Goal: Find specific page/section: Find specific page/section

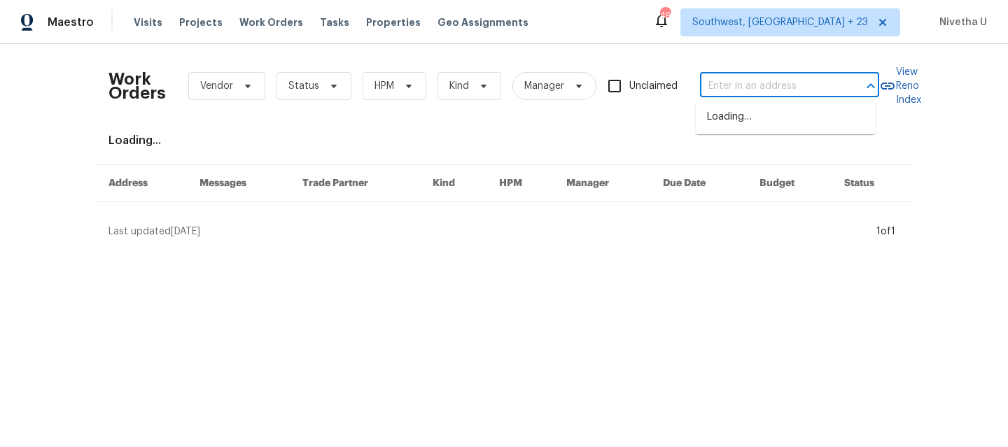
click at [758, 92] on input "text" at bounding box center [770, 87] width 140 height 22
paste input "[STREET_ADDRESS]"
type input "[STREET_ADDRESS]"
click at [776, 126] on li "[STREET_ADDRESS]" at bounding box center [785, 117] width 179 height 23
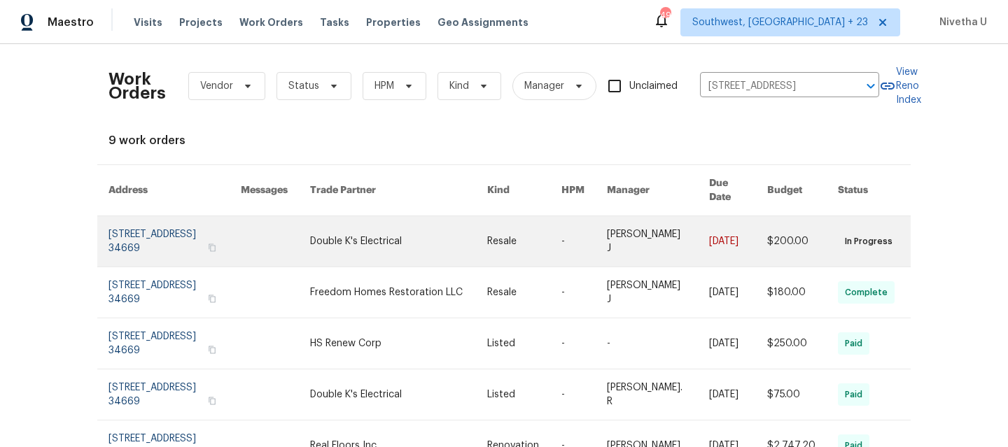
click at [141, 231] on link at bounding box center [175, 241] width 132 height 50
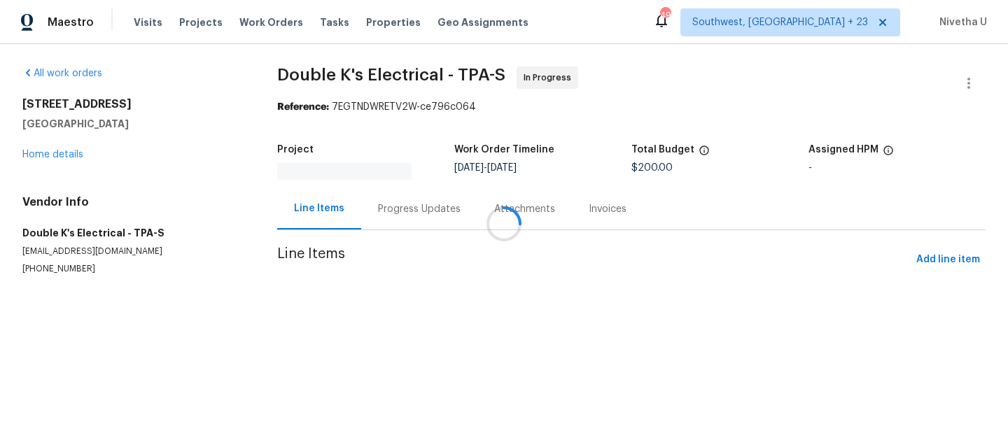
click at [57, 157] on div at bounding box center [504, 223] width 1008 height 447
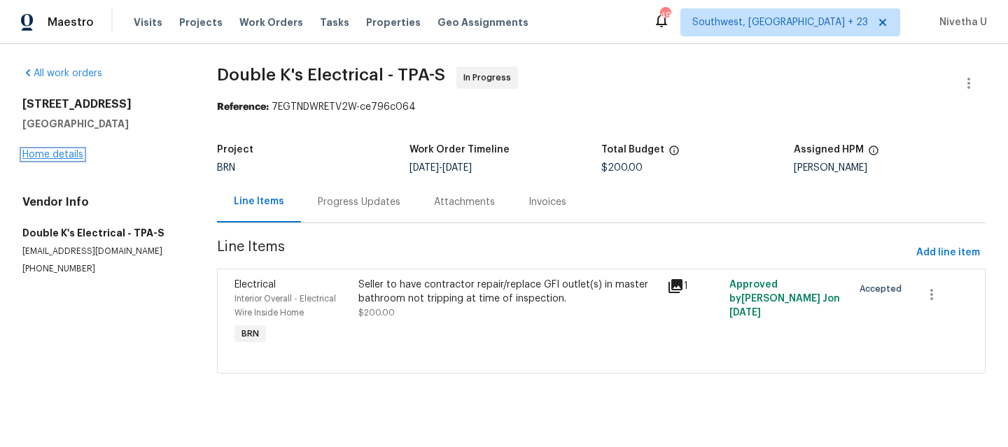
click at [53, 155] on link "Home details" at bounding box center [52, 155] width 61 height 10
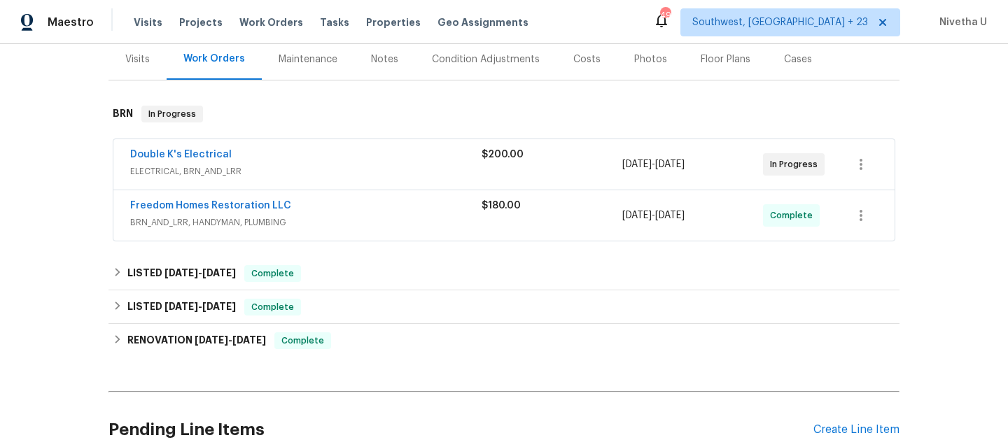
scroll to position [174, 0]
click at [424, 221] on span "BRN_AND_LRR, HANDYMAN, PLUMBING" at bounding box center [305, 222] width 351 height 14
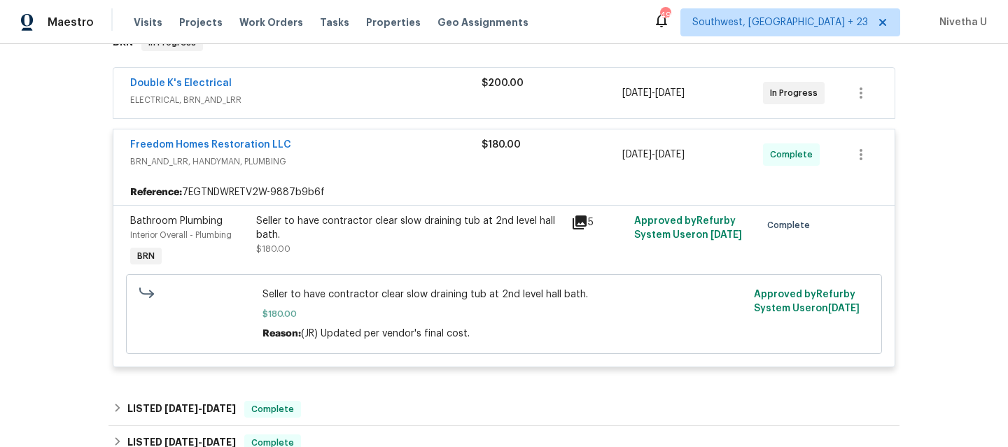
scroll to position [244, 0]
click at [409, 156] on span "BRN_AND_LRR, HANDYMAN, PLUMBING" at bounding box center [305, 162] width 351 height 14
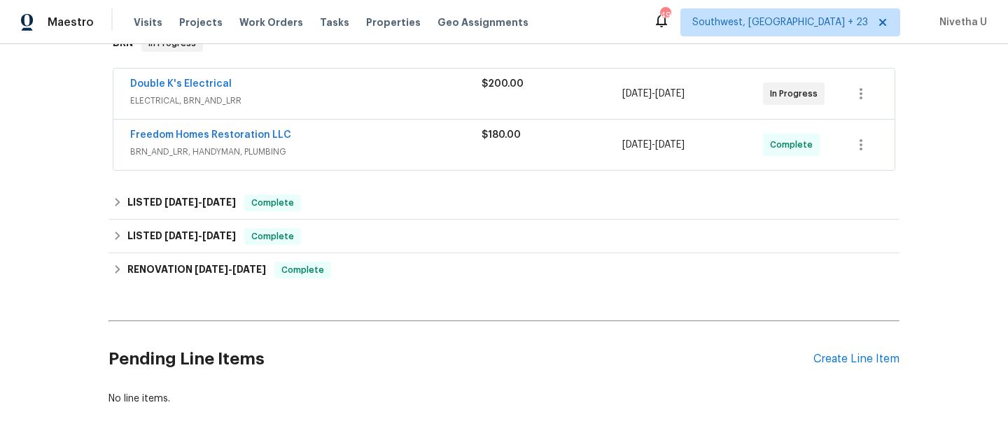
click at [405, 92] on div "Double K's Electrical" at bounding box center [305, 85] width 351 height 17
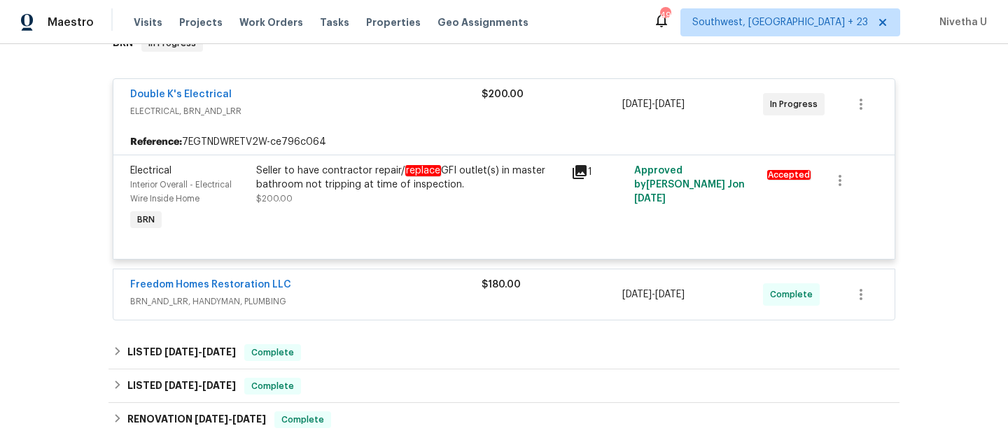
click at [405, 103] on div "Double K's Electrical" at bounding box center [305, 96] width 351 height 17
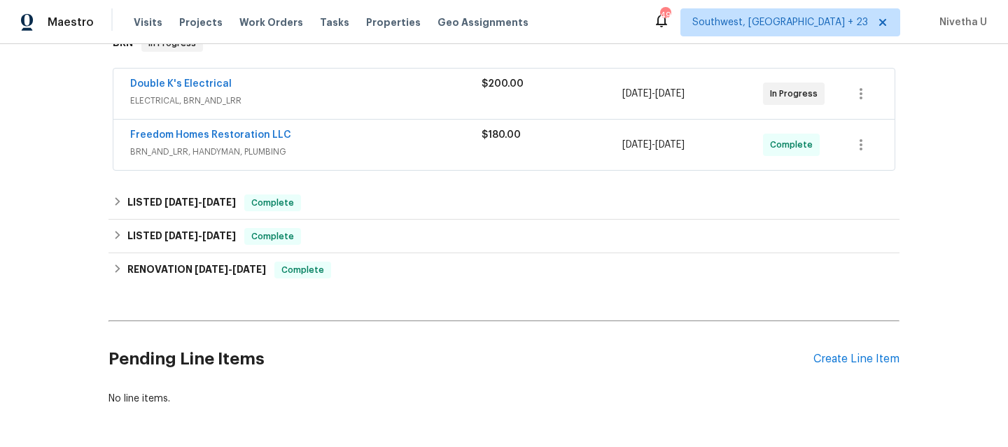
scroll to position [165, 0]
